Goal: Task Accomplishment & Management: Manage account settings

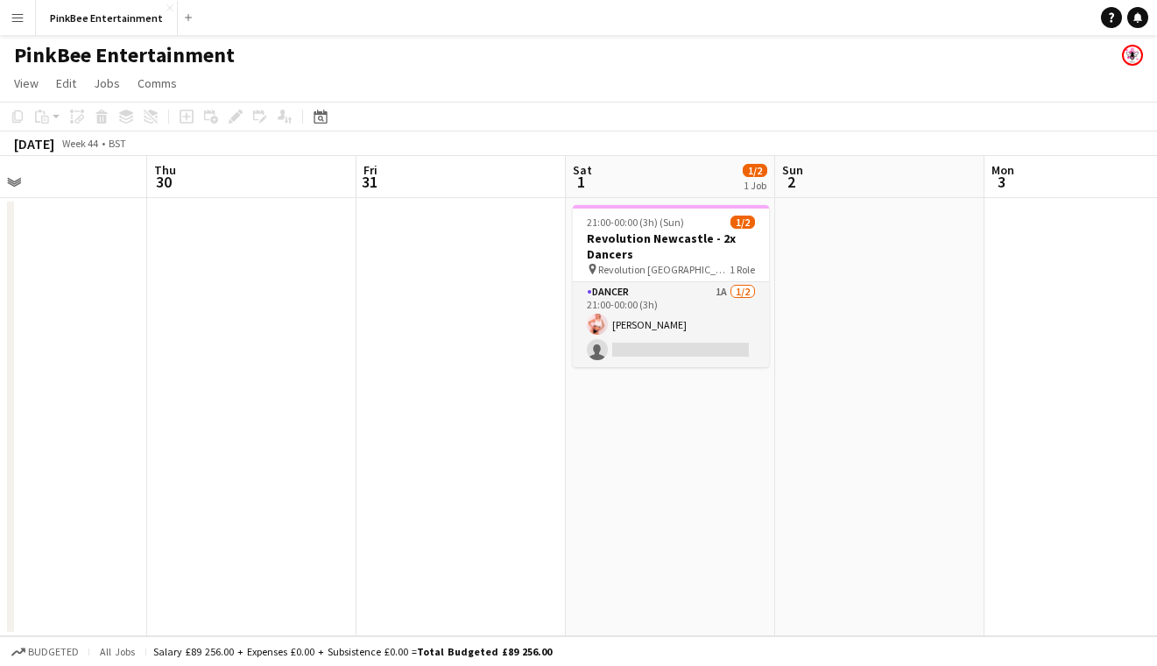
scroll to position [0, 713]
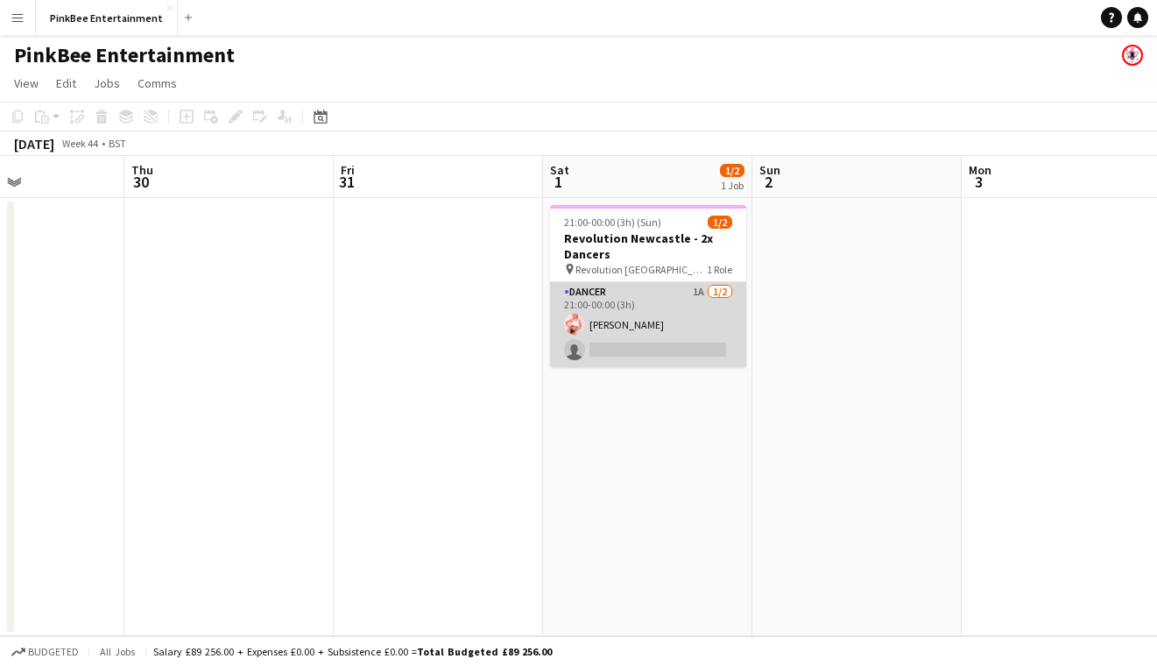
click at [683, 298] on app-card-role "Dancer 1A [DATE] 21:00-00:00 (3h) [PERSON_NAME] single-neutral-actions" at bounding box center [648, 324] width 196 height 85
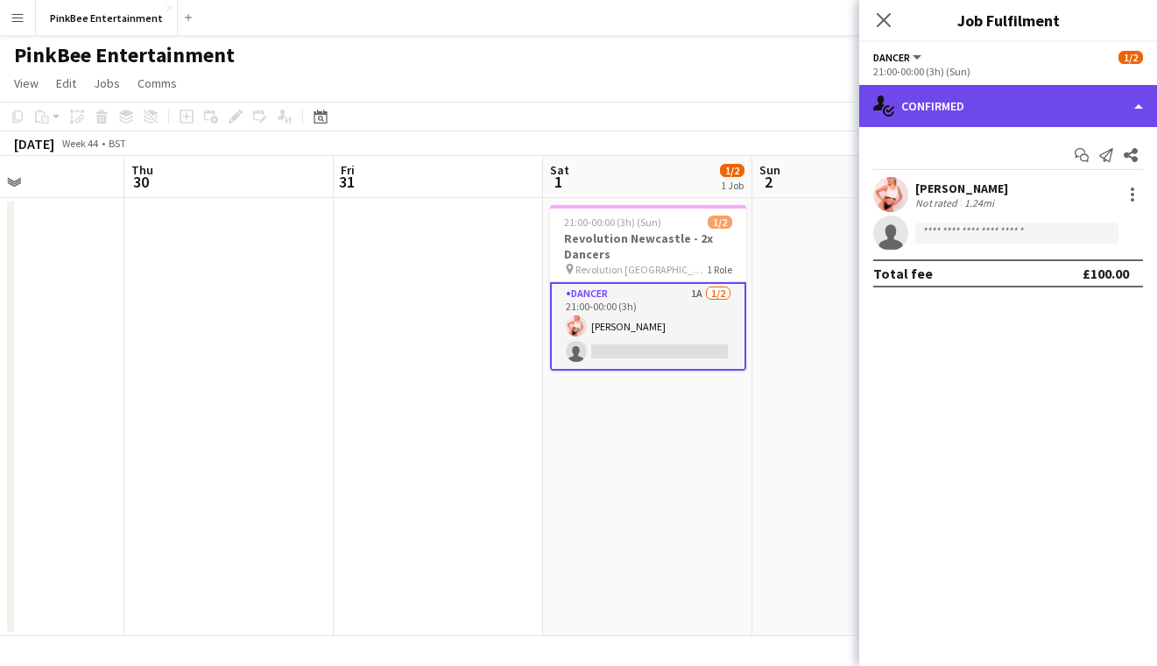
click at [1086, 96] on div "single-neutral-actions-check-2 Confirmed" at bounding box center [1008, 106] width 298 height 42
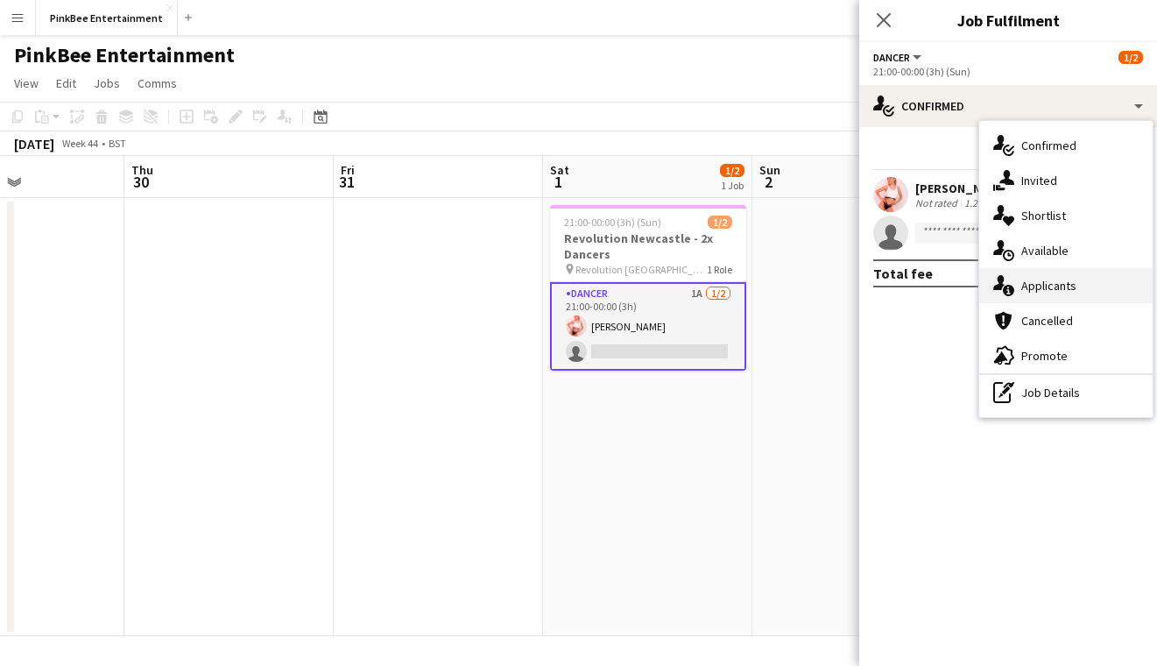
click at [1079, 289] on div "single-neutral-actions-information Applicants" at bounding box center [1065, 285] width 173 height 35
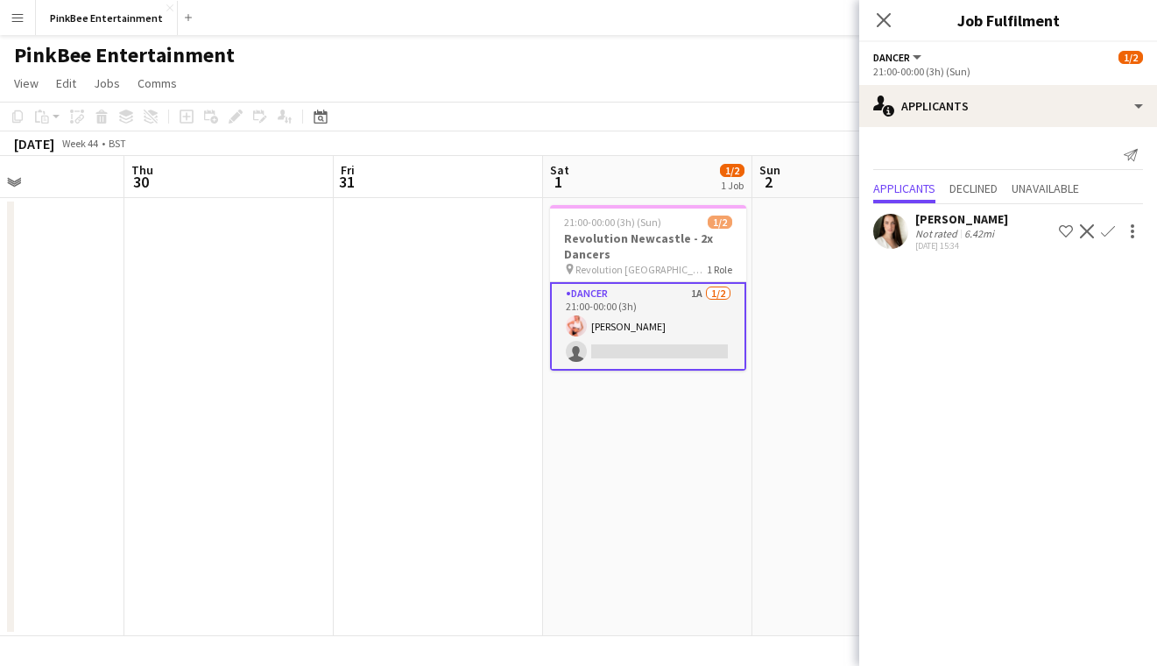
click at [1111, 228] on app-icon "Confirm" at bounding box center [1108, 231] width 14 height 14
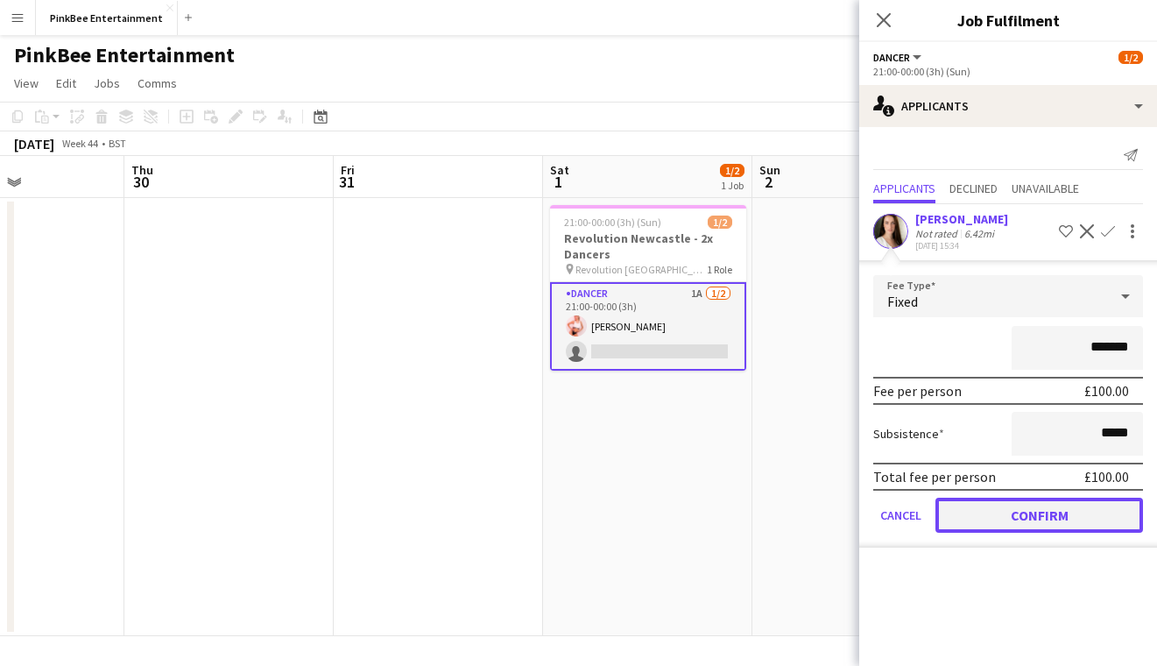
click at [1043, 510] on button "Confirm" at bounding box center [1040, 515] width 208 height 35
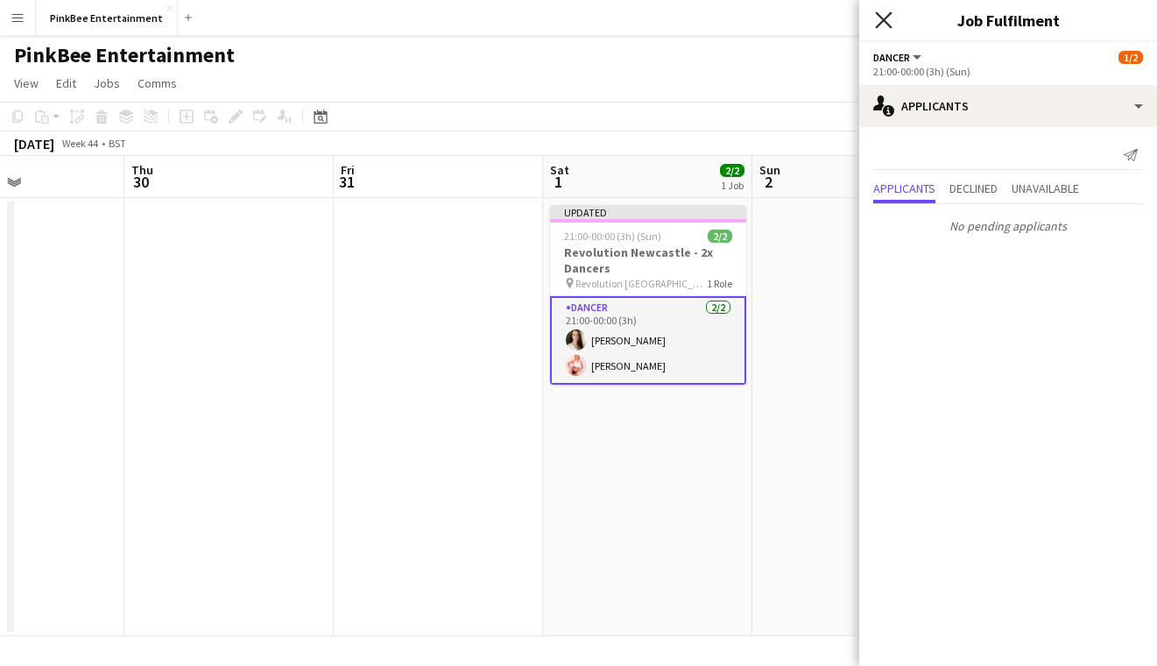
click at [889, 20] on icon "Close pop-in" at bounding box center [883, 19] width 17 height 17
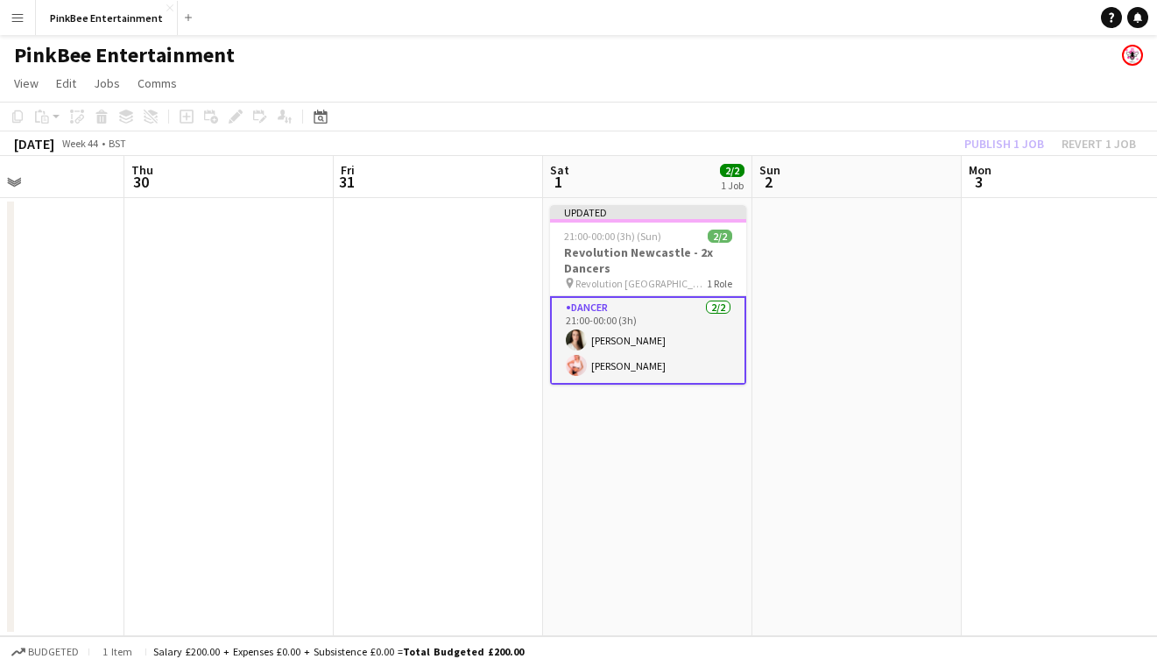
click at [997, 145] on div "Publish 1 job Revert 1 job" at bounding box center [1051, 143] width 214 height 23
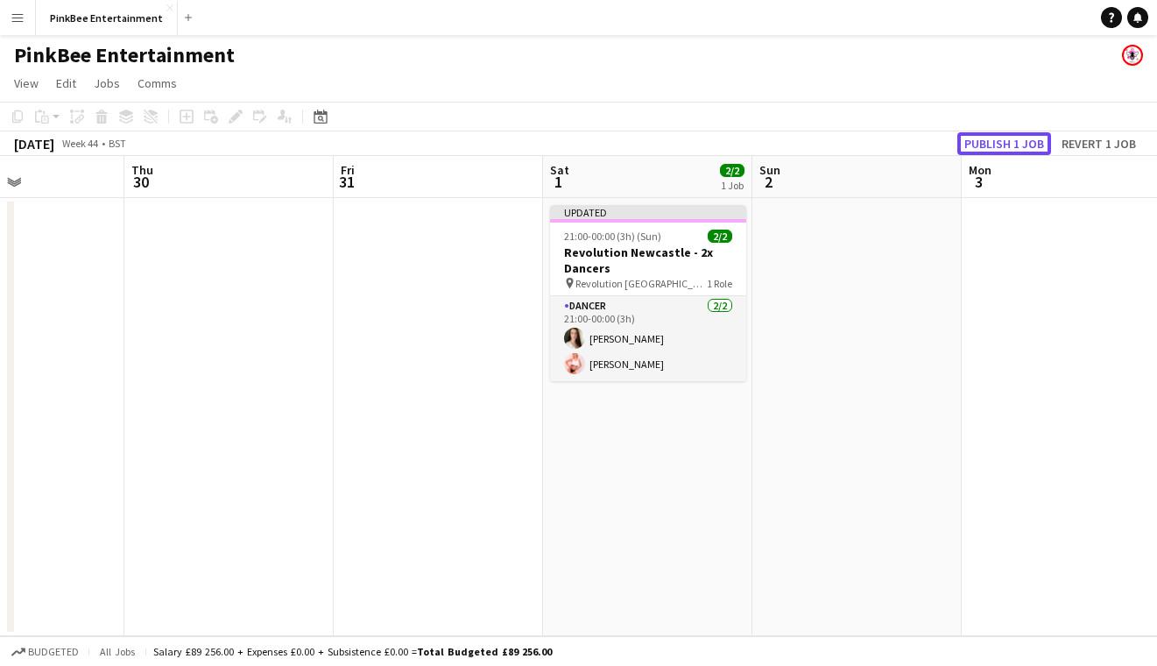
click at [997, 145] on button "Publish 1 job" at bounding box center [1005, 143] width 94 height 23
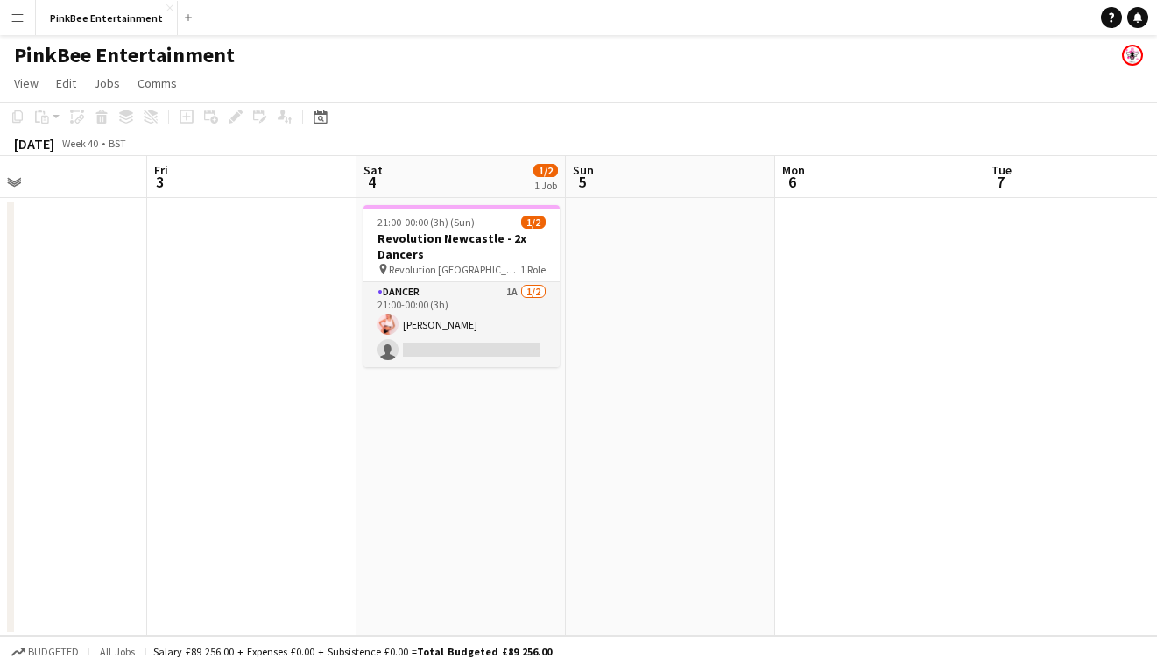
scroll to position [0, 447]
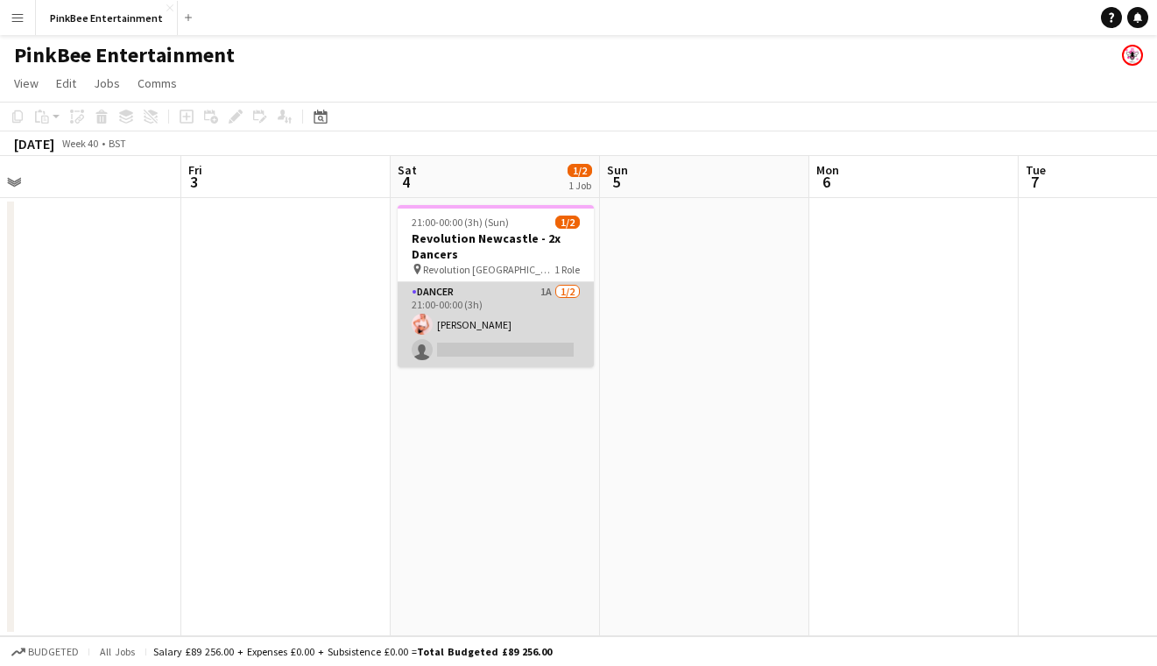
click at [506, 310] on app-card-role "Dancer 1A [DATE] 21:00-00:00 (3h) [PERSON_NAME] single-neutral-actions" at bounding box center [496, 324] width 196 height 85
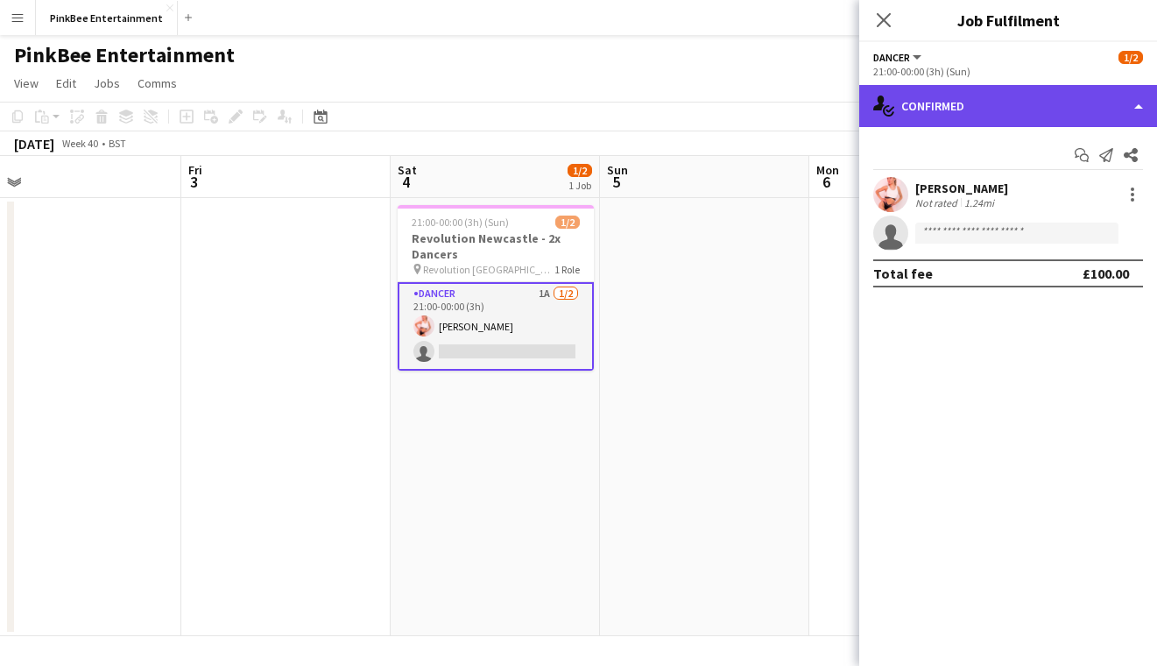
click at [1018, 110] on div "single-neutral-actions-check-2 Confirmed" at bounding box center [1008, 106] width 298 height 42
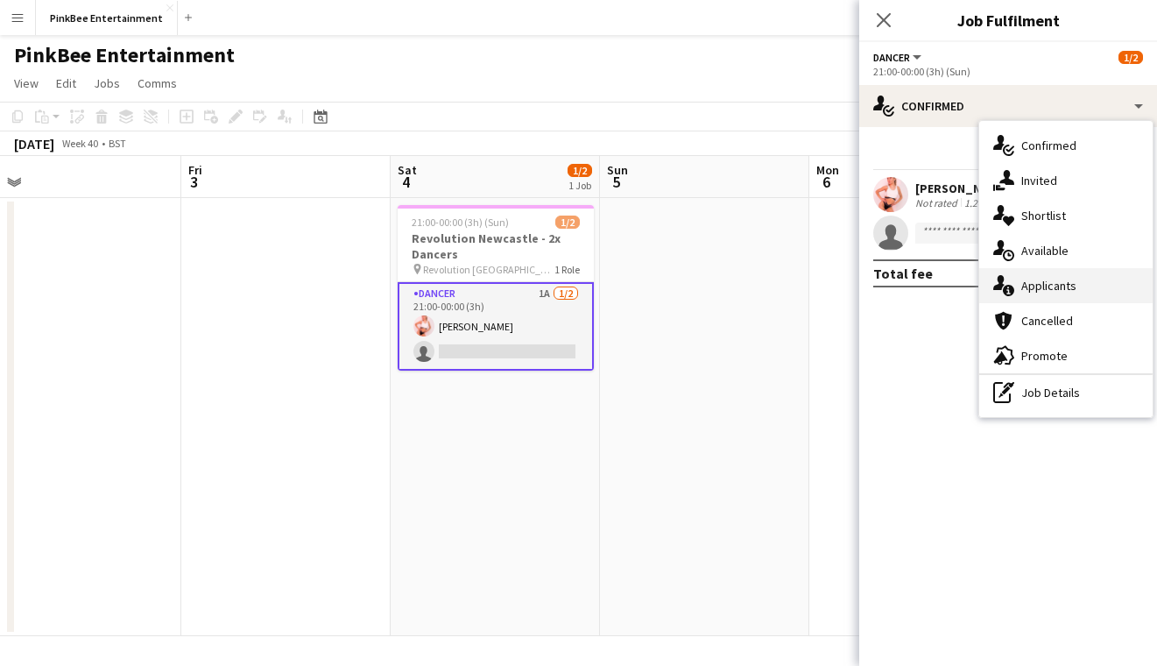
click at [1066, 288] on span "Applicants" at bounding box center [1049, 286] width 55 height 16
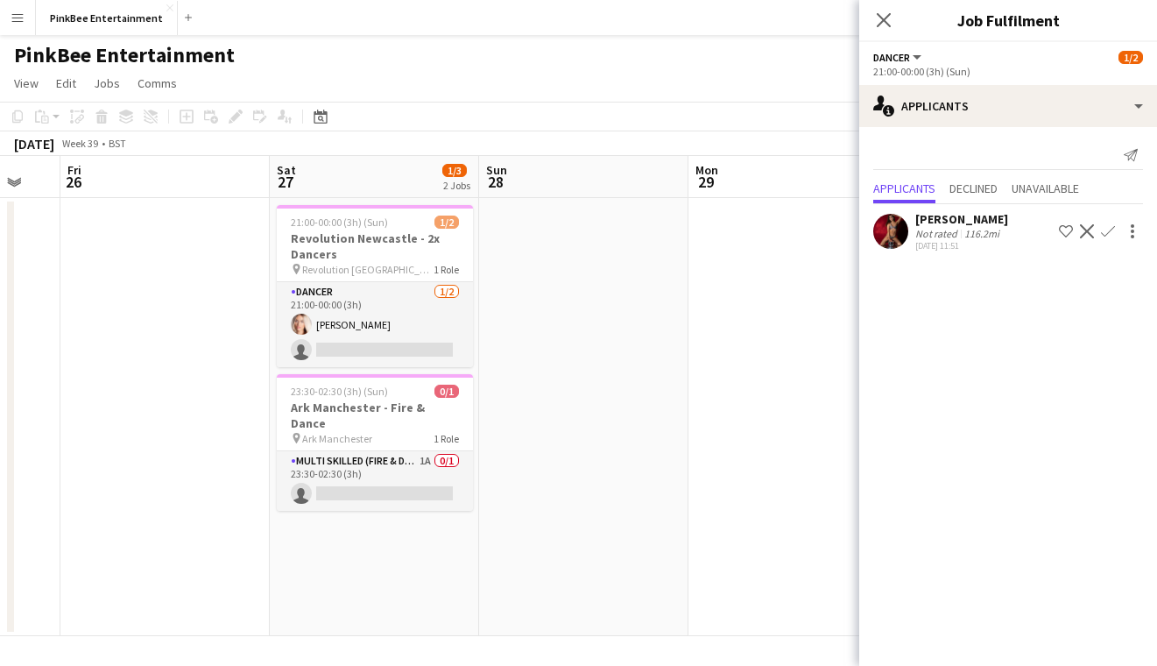
scroll to position [0, 523]
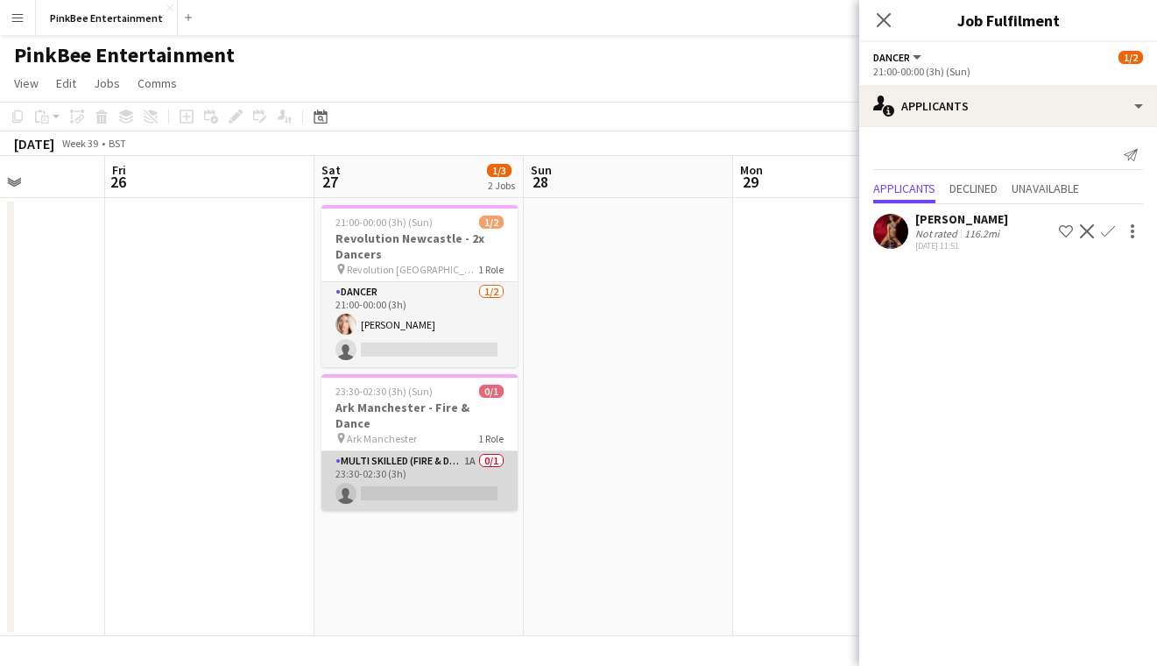
click at [429, 453] on app-card-role "Multi Skilled (Fire & Dance) 1A 0/1 23:30-02:30 (3h) single-neutral-actions" at bounding box center [420, 481] width 196 height 60
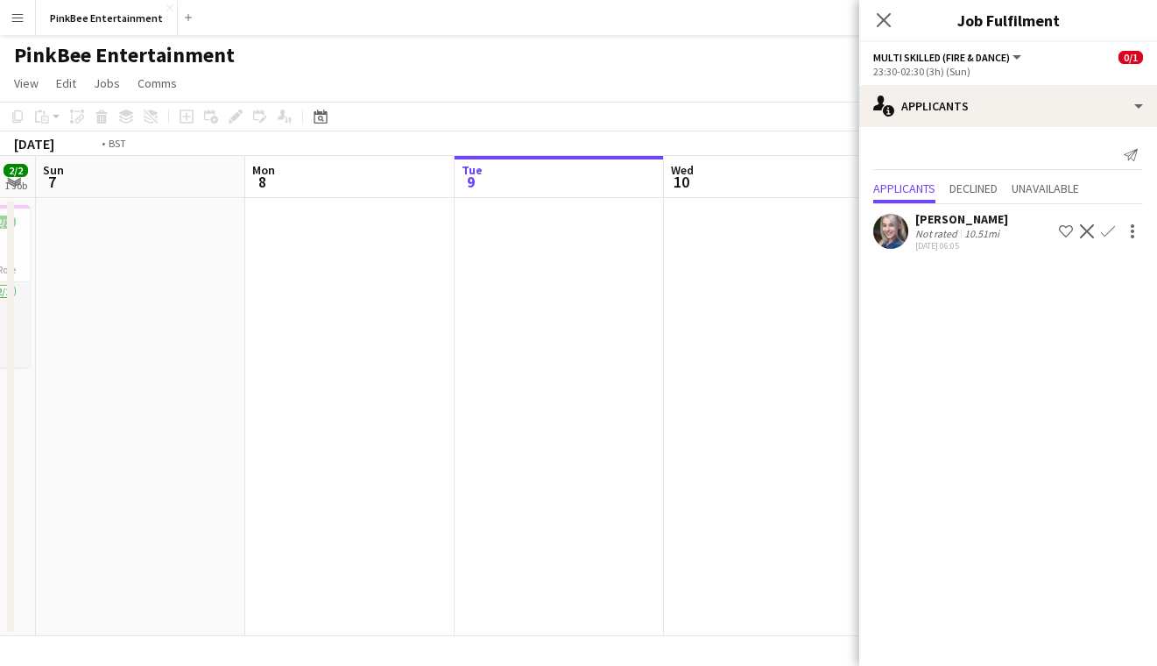
scroll to position [0, 748]
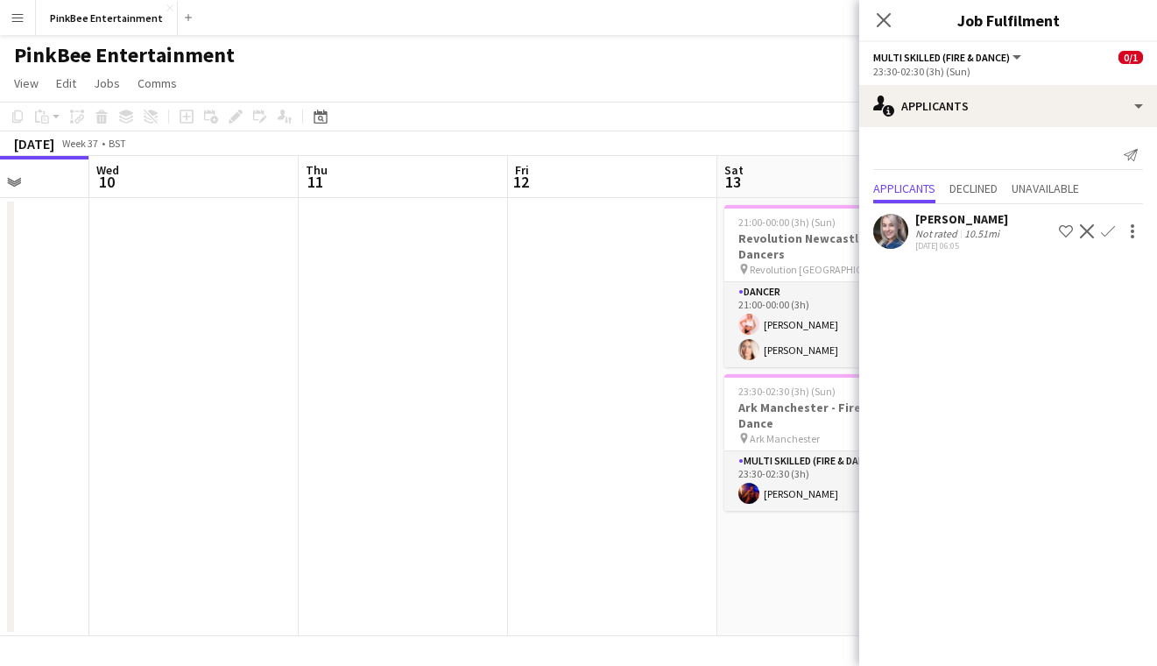
click at [881, 18] on icon at bounding box center [884, 20] width 14 height 14
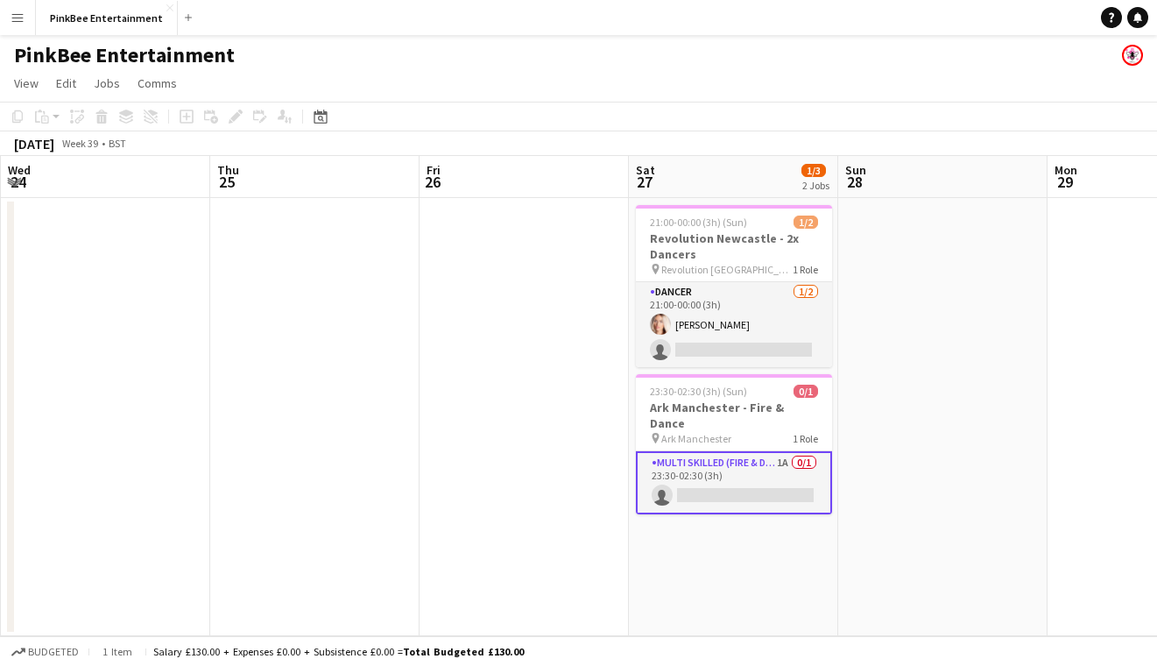
click at [758, 451] on app-card-role "Multi Skilled (Fire & Dance) 1A 0/1 23:30-02:30 (3h) single-neutral-actions" at bounding box center [734, 482] width 196 height 63
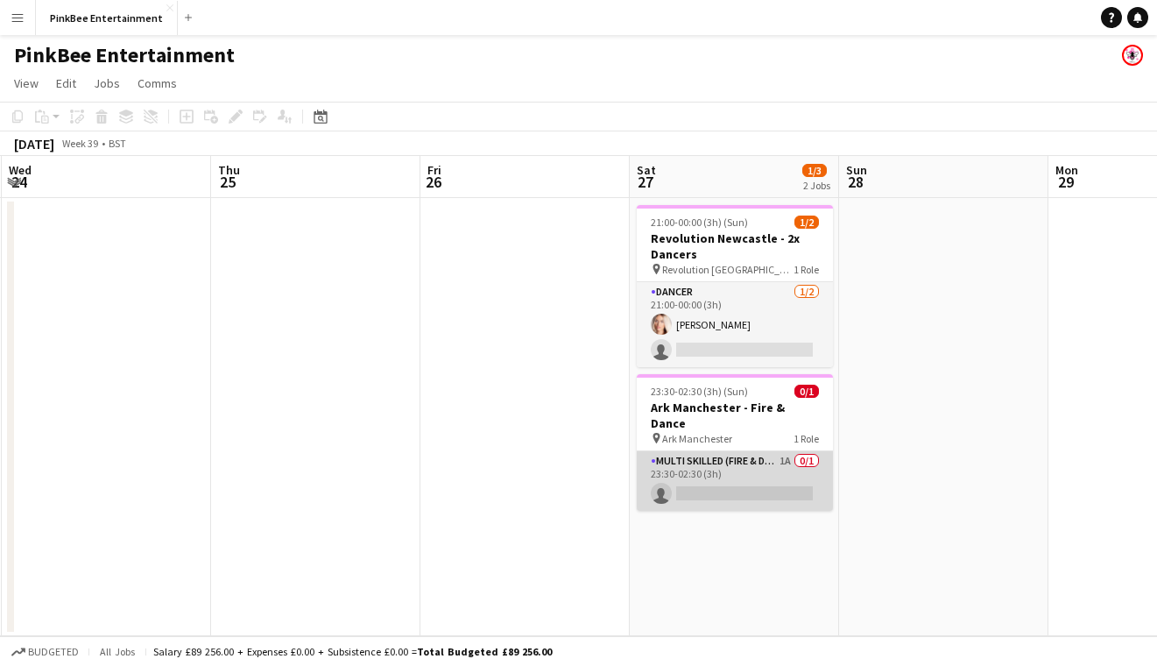
click at [731, 451] on app-card-role "Multi Skilled (Fire & Dance) 1A 0/1 23:30-02:30 (3h) single-neutral-actions" at bounding box center [735, 481] width 196 height 60
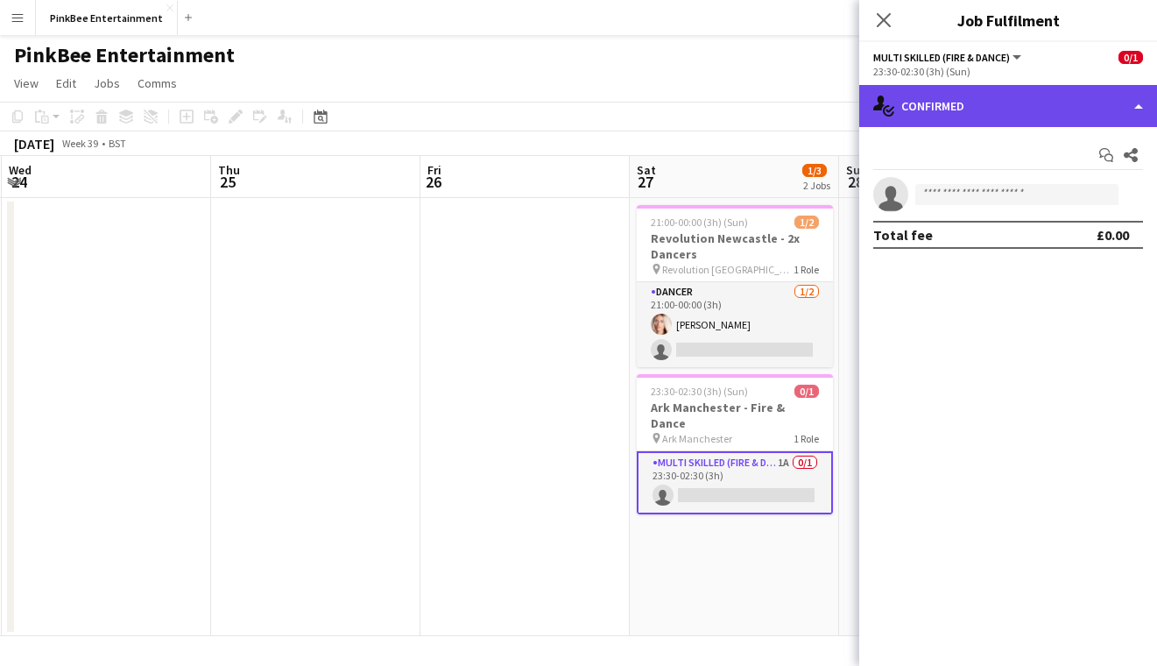
click at [1029, 109] on div "single-neutral-actions-check-2 Confirmed" at bounding box center [1008, 106] width 298 height 42
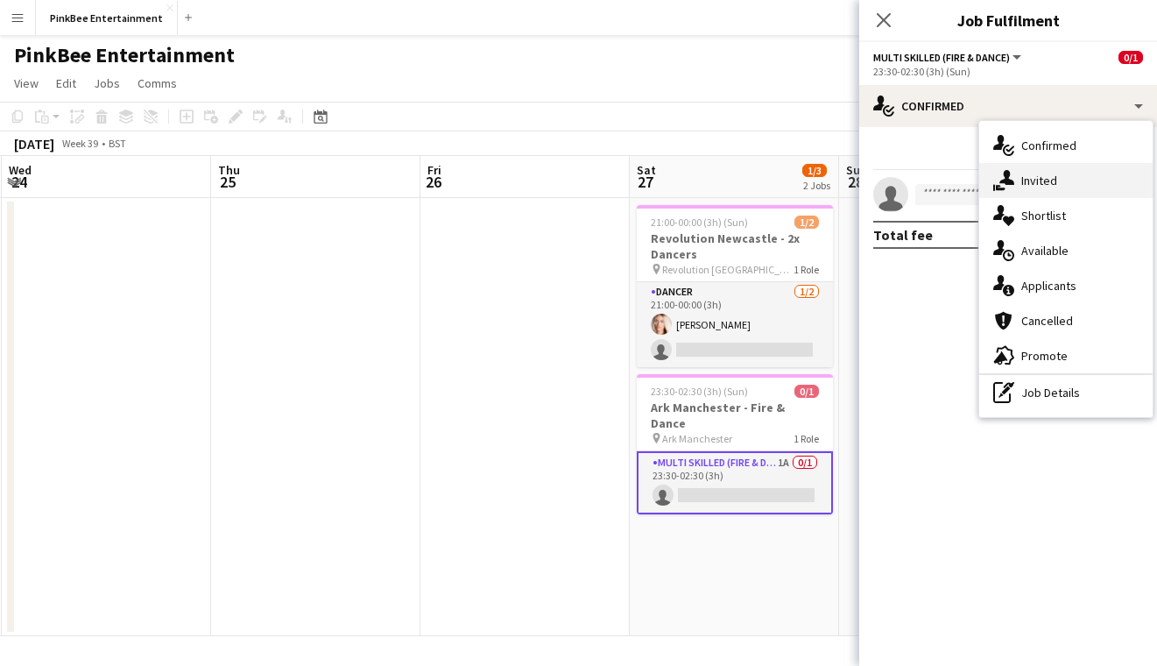
click at [1051, 192] on div "single-neutral-actions-share-1 Invited" at bounding box center [1065, 180] width 173 height 35
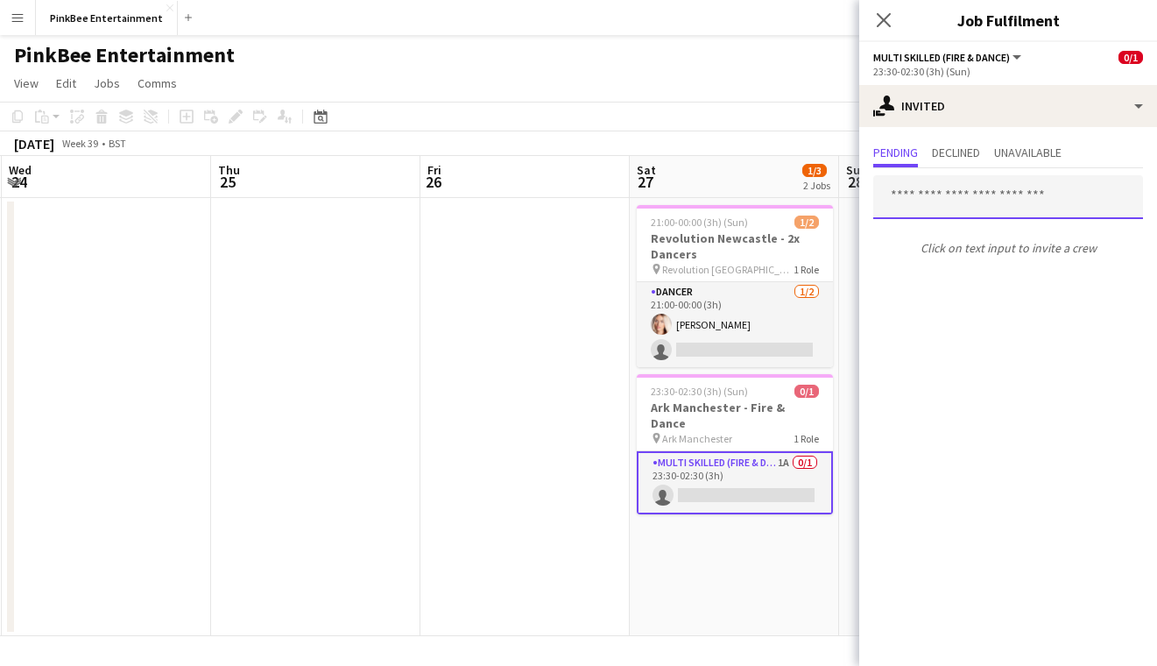
click at [954, 206] on input "text" at bounding box center [1008, 197] width 270 height 44
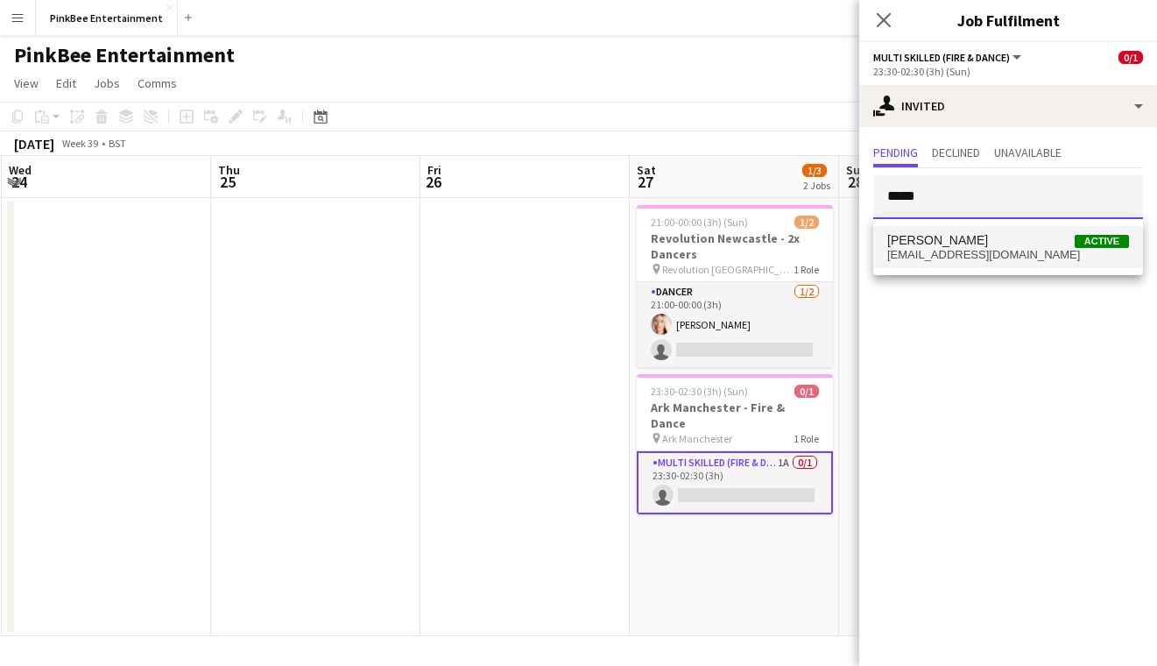
type input "*****"
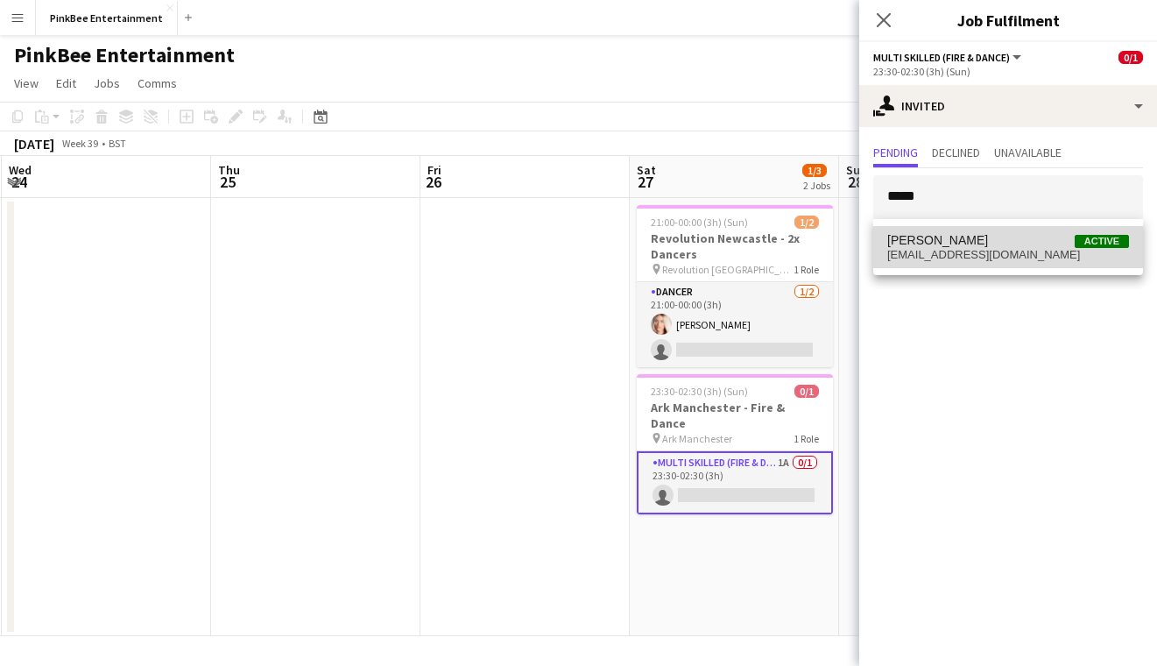
click at [973, 244] on span "[PERSON_NAME] Active" at bounding box center [1009, 240] width 242 height 15
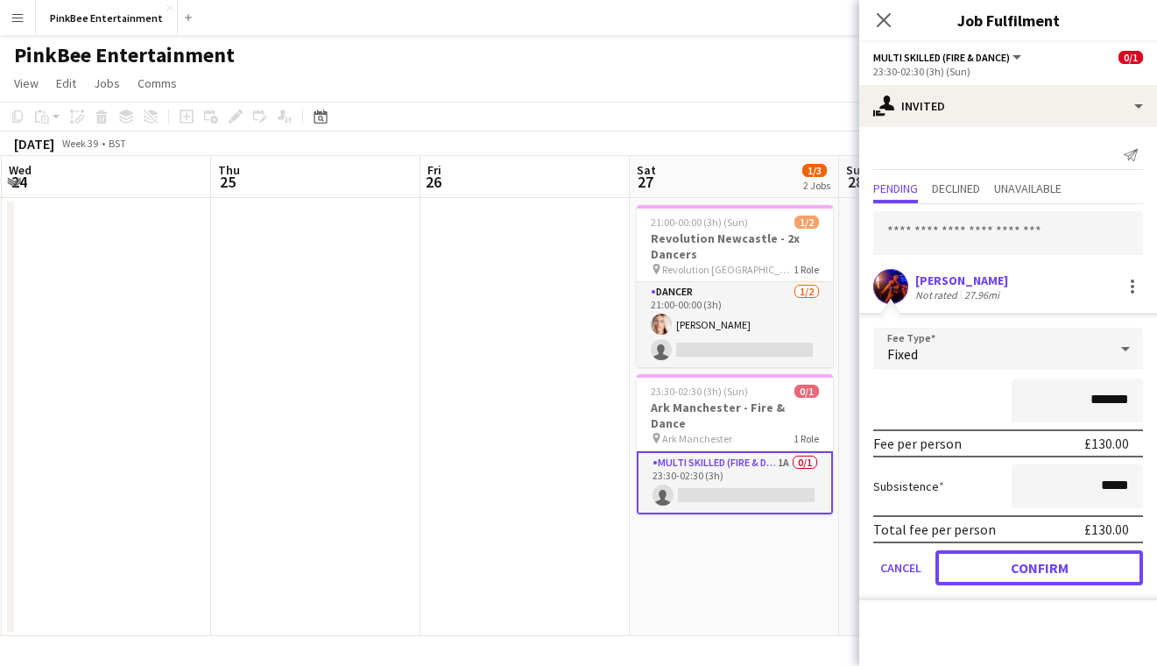
click at [1024, 559] on button "Confirm" at bounding box center [1040, 567] width 208 height 35
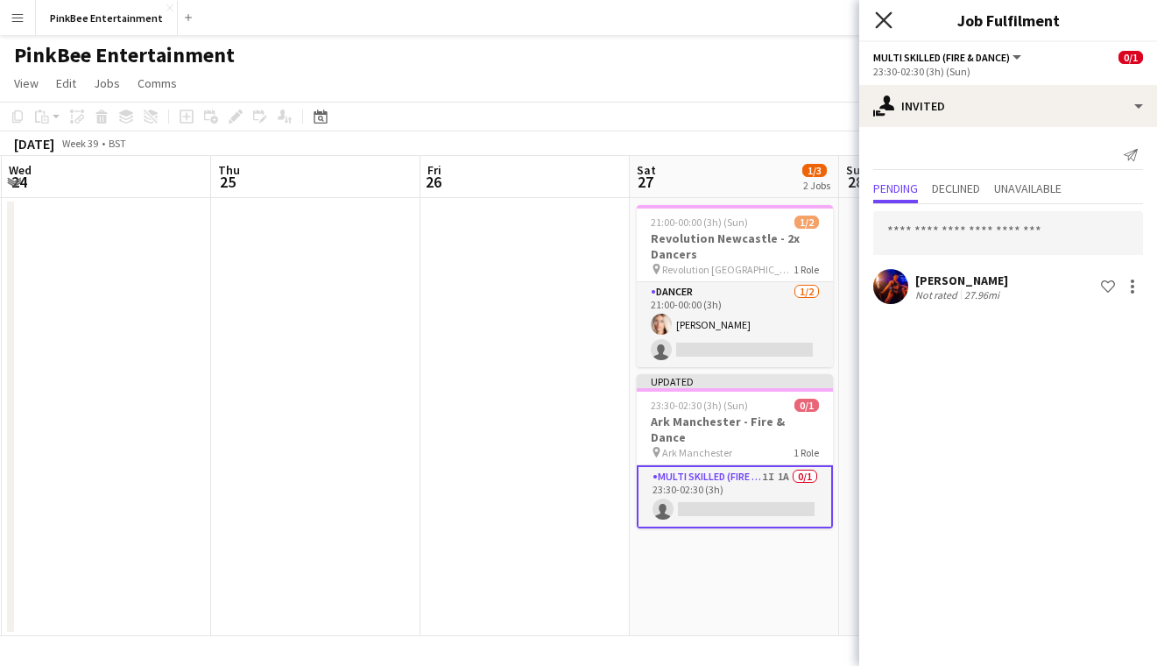
click at [878, 18] on icon "Close pop-in" at bounding box center [883, 19] width 17 height 17
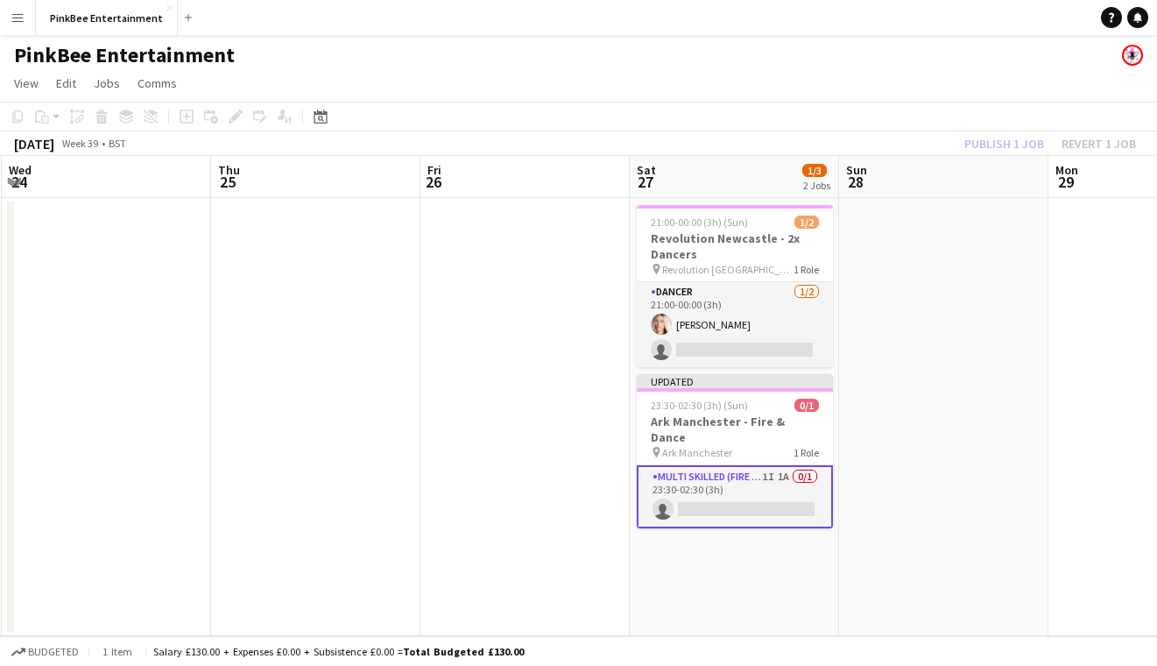
click at [1012, 128] on app-toolbar "Copy Paste Paste Command V Paste with crew Command Shift V Paste linked Job [GE…" at bounding box center [578, 117] width 1157 height 30
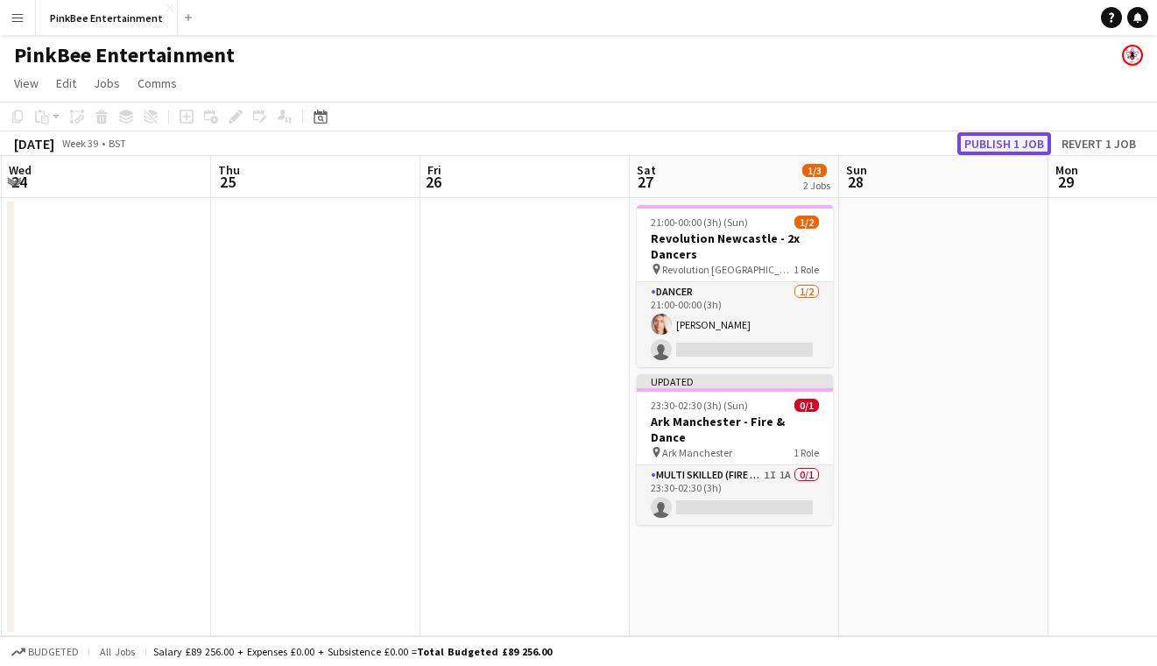
click at [1012, 145] on button "Publish 1 job" at bounding box center [1005, 143] width 94 height 23
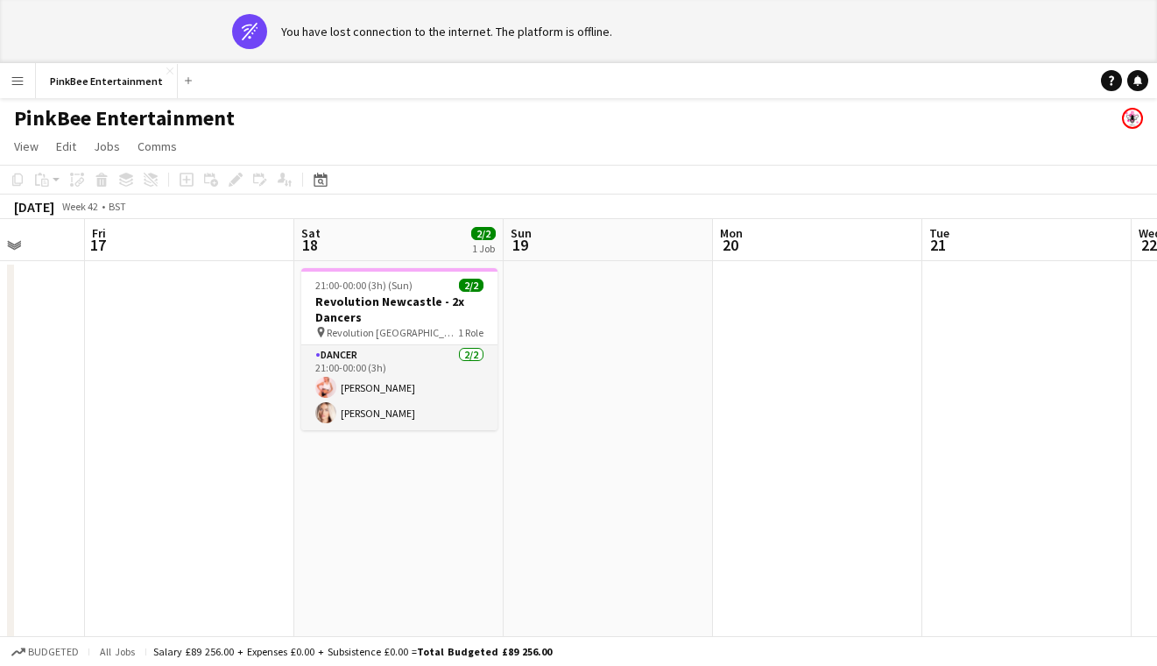
scroll to position [0, 767]
